Goal: Information Seeking & Learning: Learn about a topic

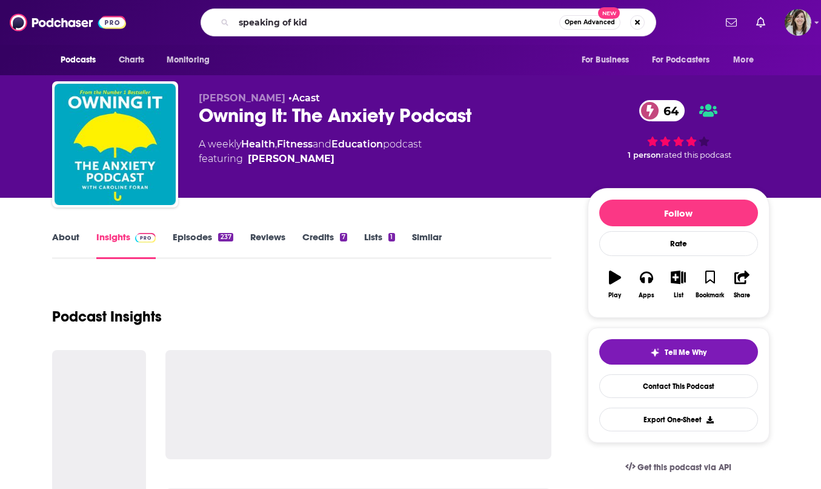
type input "speaking of kids"
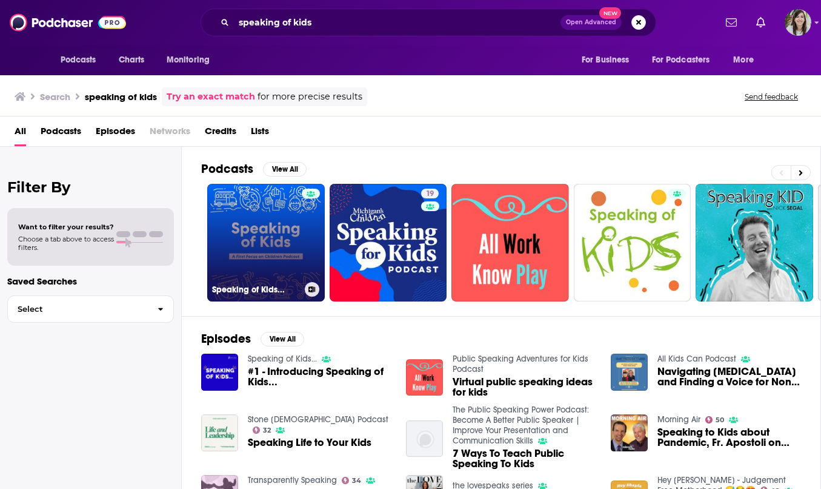
click at [269, 275] on link "Speaking of Kids..." at bounding box center [266, 243] width 118 height 118
